Goal: Consume media (video, audio): Consume media (video, audio)

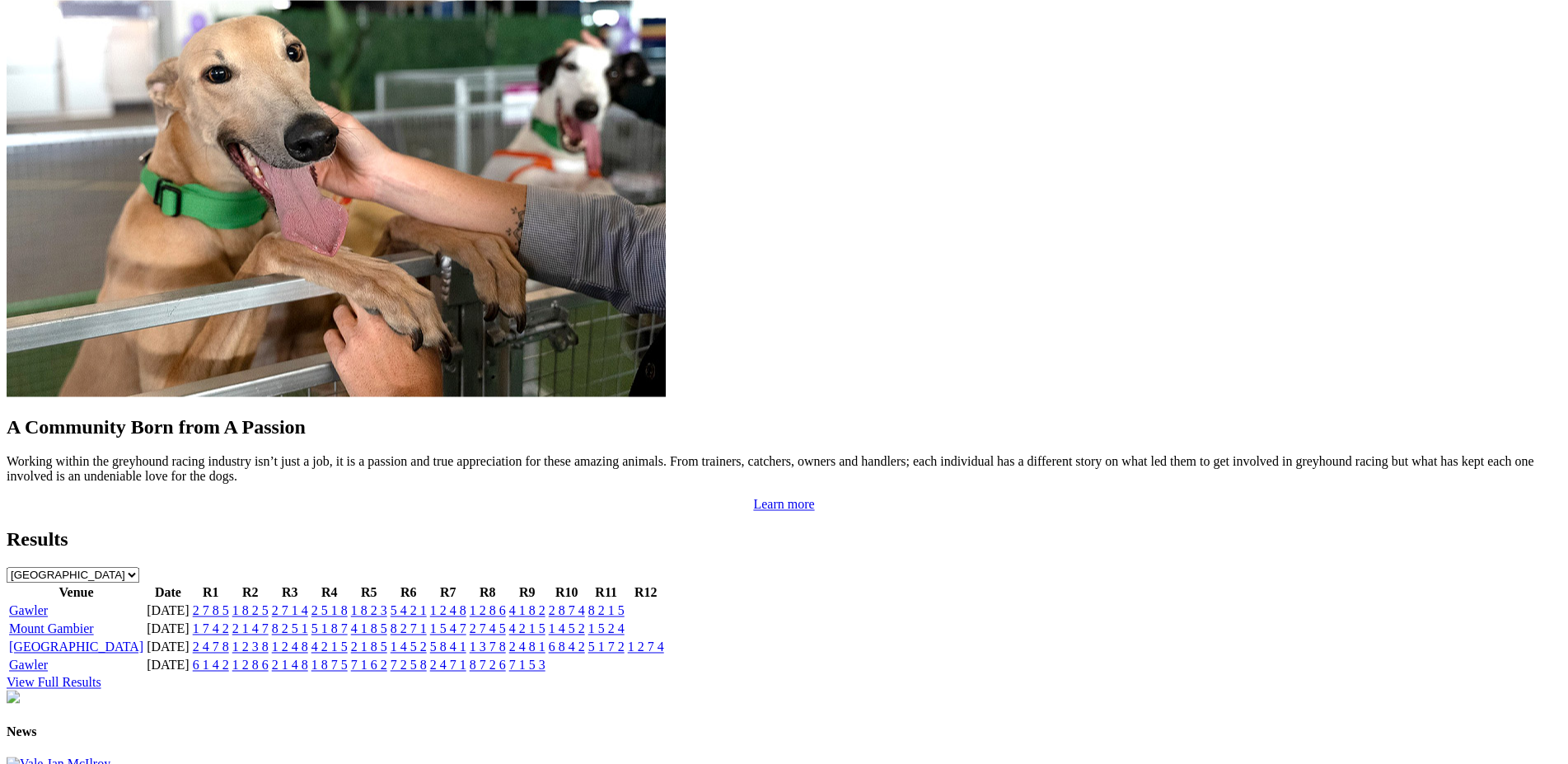
scroll to position [1364, 0]
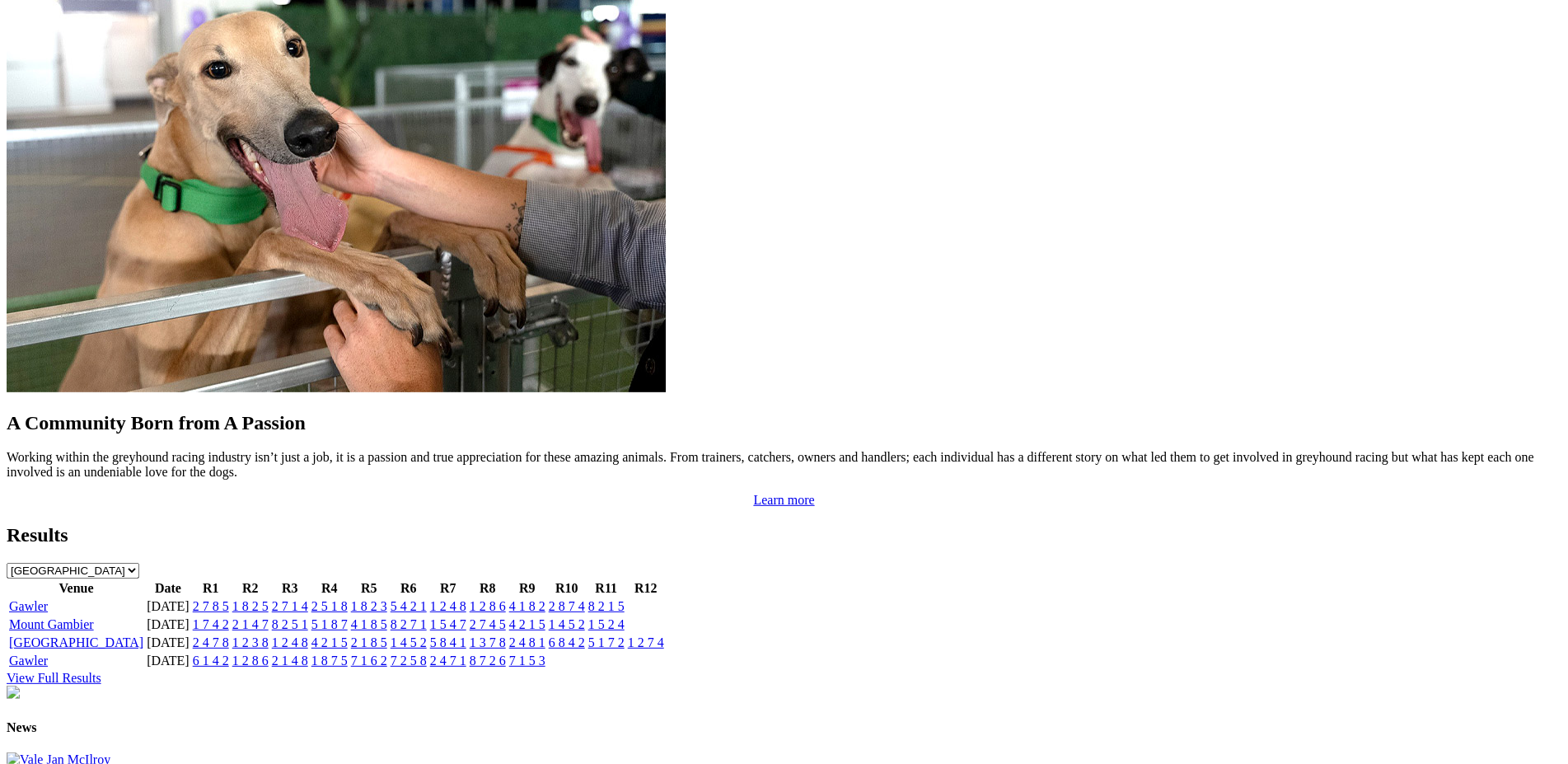
click at [348, 618] on link "5 1 8 7" at bounding box center [330, 625] width 37 height 14
